Goal: Task Accomplishment & Management: Manage account settings

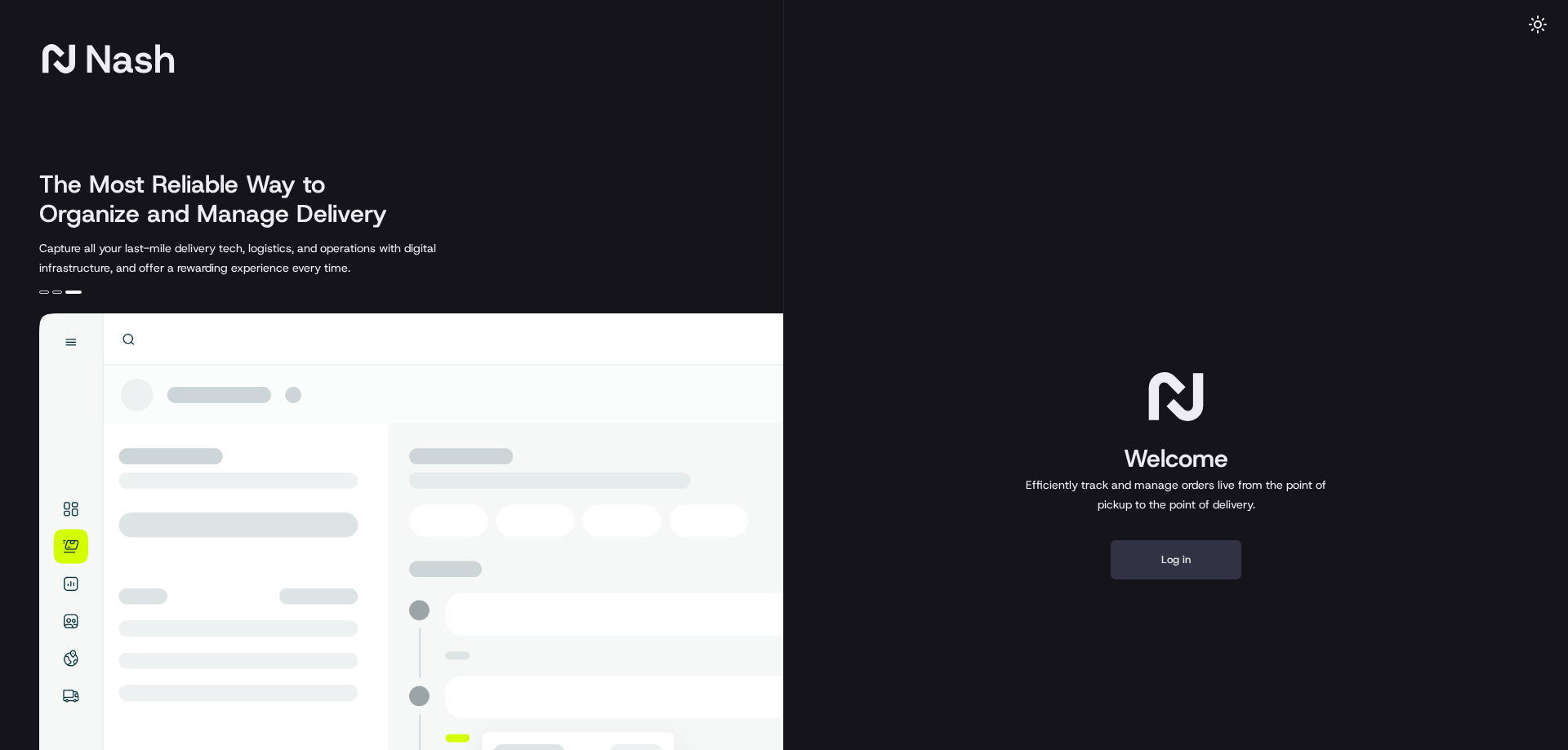
click at [1219, 575] on button "Log in" at bounding box center [1176, 560] width 131 height 39
click at [1221, 559] on button "Log in" at bounding box center [1176, 560] width 131 height 39
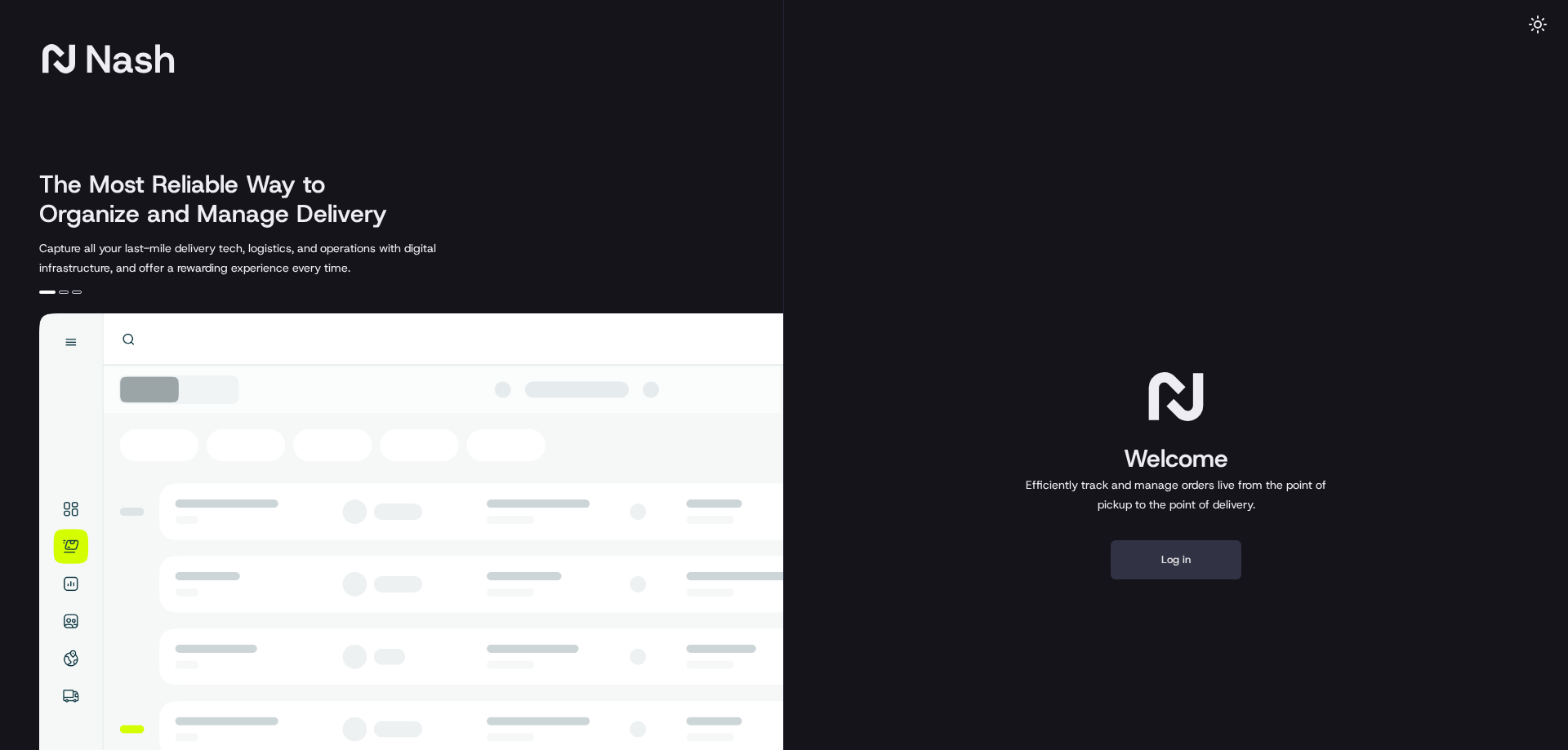
click at [1218, 571] on button "Log in" at bounding box center [1176, 560] width 131 height 39
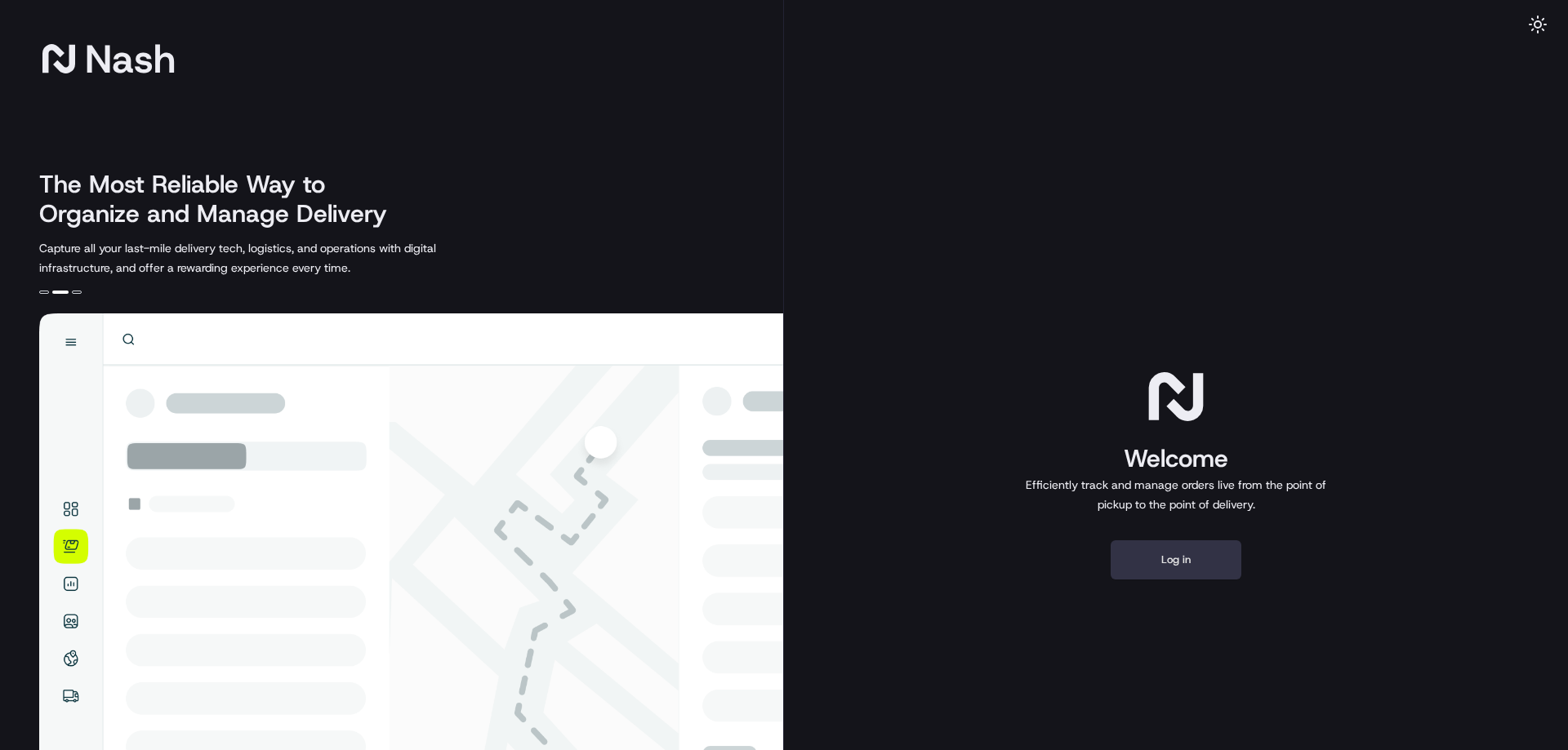
click at [1151, 544] on button "Log in" at bounding box center [1176, 560] width 131 height 39
